Goal: Information Seeking & Learning: Find specific fact

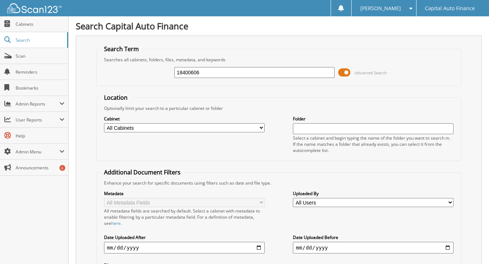
click at [346, 72] on span at bounding box center [344, 72] width 12 height 11
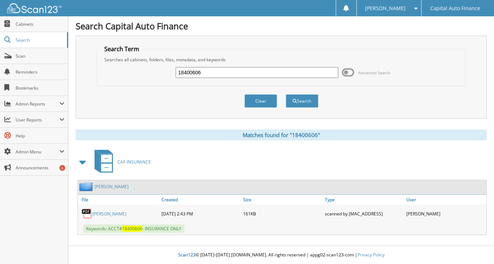
drag, startPoint x: 208, startPoint y: 71, endPoint x: 165, endPoint y: 68, distance: 43.6
click at [165, 68] on div "18400606 Advanced Search" at bounding box center [282, 73] width 362 height 20
type input "18402574"
click at [300, 98] on button "Search" at bounding box center [302, 100] width 33 height 13
